Goal: Transaction & Acquisition: Purchase product/service

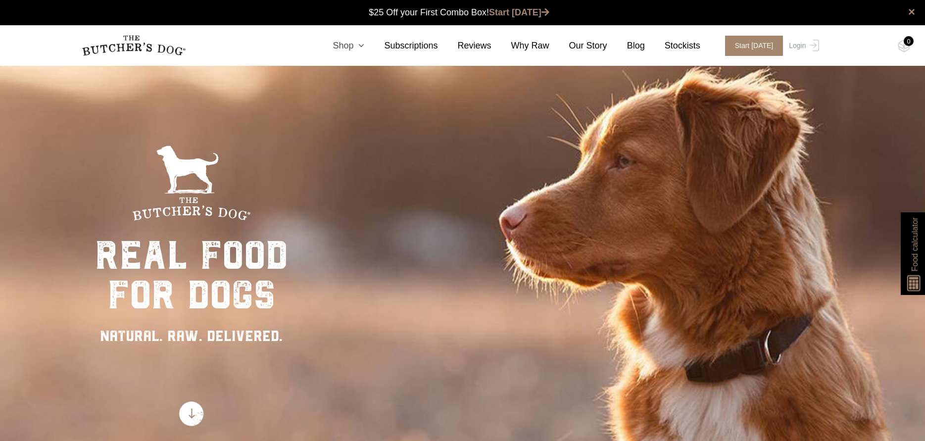
click at [356, 48] on link "Shop" at bounding box center [338, 45] width 51 height 13
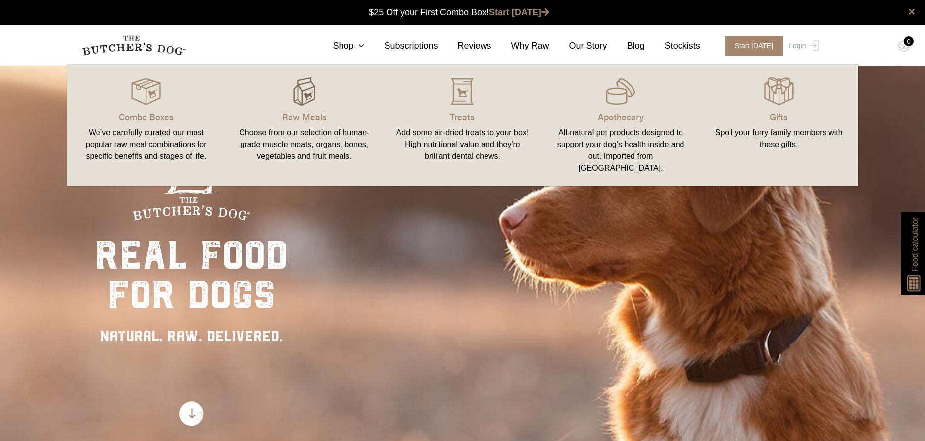
click at [303, 88] on img at bounding box center [305, 92] width 30 height 30
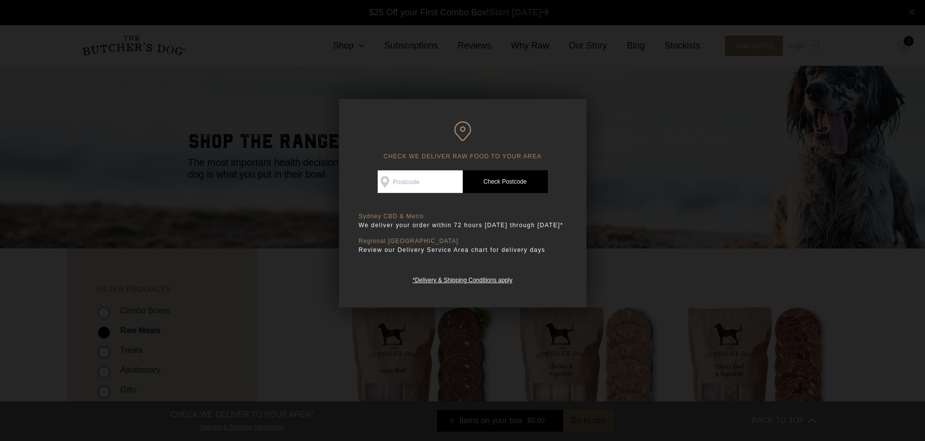
click at [438, 177] on input "Check Availability At" at bounding box center [420, 181] width 85 height 23
type input "2133"
click at [506, 183] on link "Check Postcode" at bounding box center [505, 181] width 85 height 23
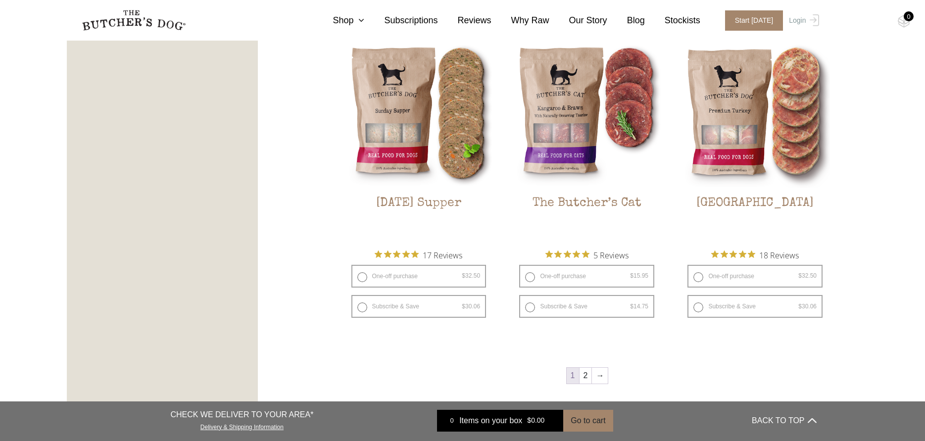
scroll to position [1238, 0]
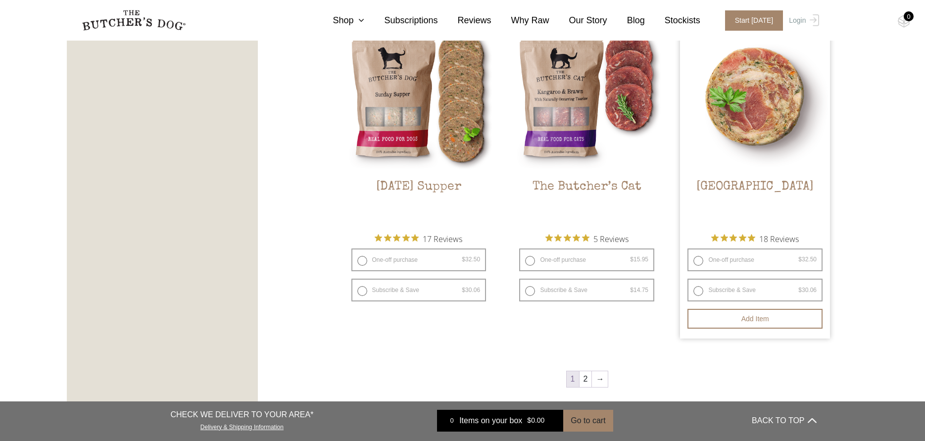
click at [702, 260] on label "One-off purchase $ 32.50 — or subscribe and save 7.5%" at bounding box center [755, 260] width 135 height 23
radio input "true"
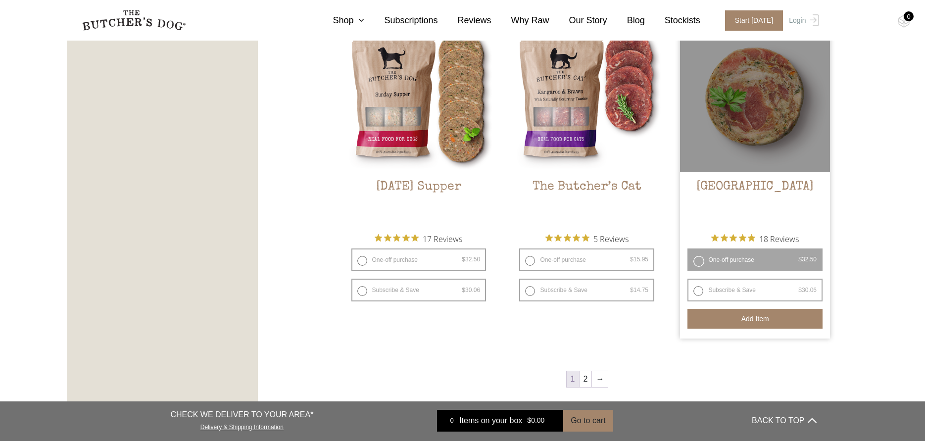
click at [762, 316] on button "Add item" at bounding box center [755, 319] width 135 height 20
click at [762, 320] on button "Add more" at bounding box center [755, 319] width 135 height 20
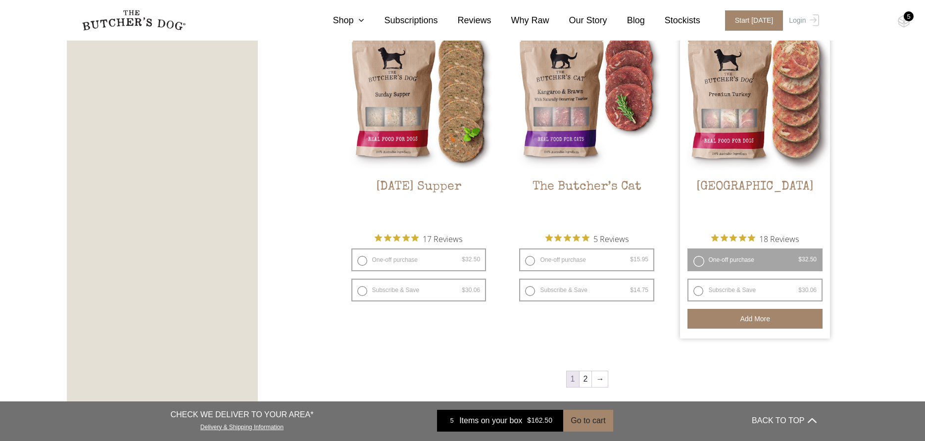
click at [906, 20] on div "5" at bounding box center [909, 16] width 10 height 10
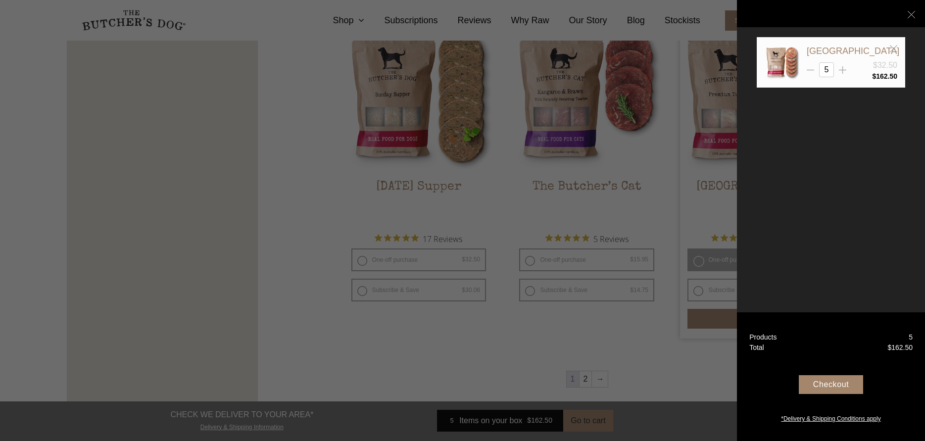
click at [833, 385] on div "Checkout" at bounding box center [831, 384] width 64 height 19
